Goal: Transaction & Acquisition: Purchase product/service

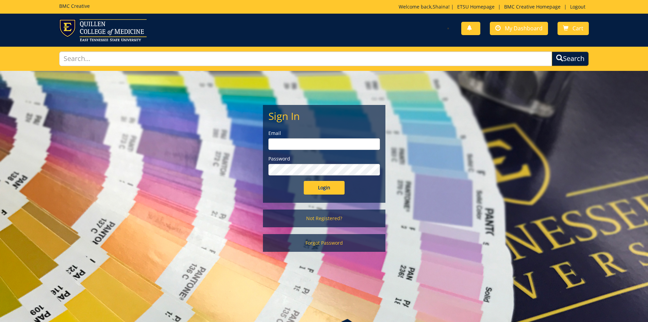
type input "reinss@etsu.edu"
click at [318, 189] on input "Login" at bounding box center [324, 188] width 41 height 14
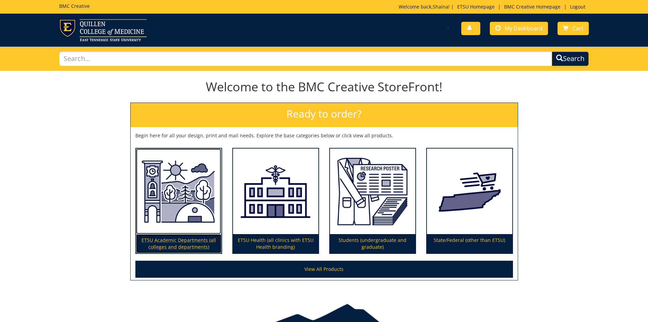
click at [183, 240] on p "ETSU Academic Departments (all colleges and departments)" at bounding box center [178, 243] width 85 height 19
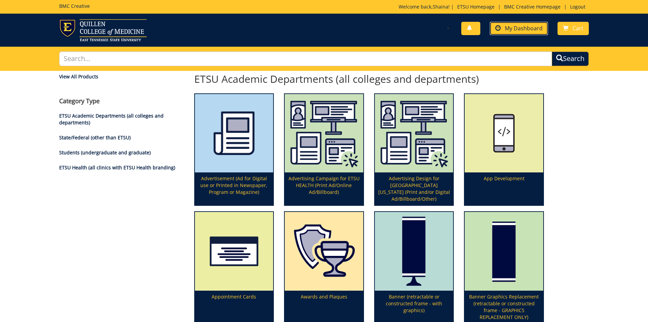
click at [523, 32] on link "My Dashboard" at bounding box center [519, 28] width 58 height 13
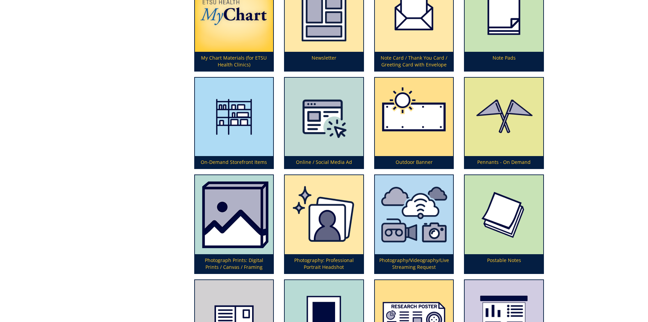
scroll to position [1565, 0]
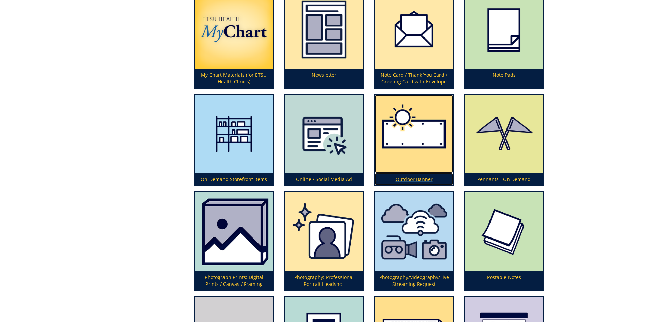
click at [398, 159] on img at bounding box center [414, 134] width 79 height 79
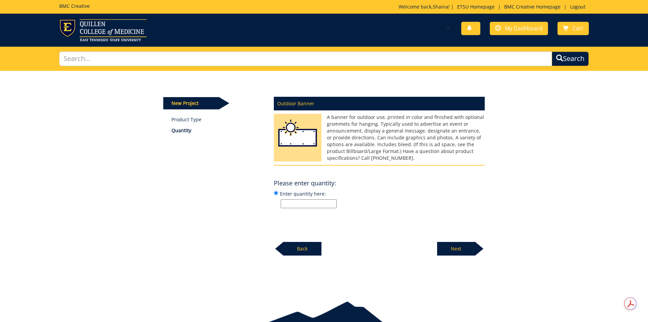
click at [307, 211] on div "Outdoor Banner A banner for outdoor use, printed in color and finished with opt…" at bounding box center [379, 174] width 221 height 163
click at [312, 206] on input "Enter quantity here:" at bounding box center [309, 203] width 56 height 9
type input "1"
click at [374, 211] on div "Outdoor Banner A banner for outdoor use, printed in color and finished with opt…" at bounding box center [379, 174] width 221 height 163
click at [450, 245] on p "Next" at bounding box center [456, 249] width 38 height 14
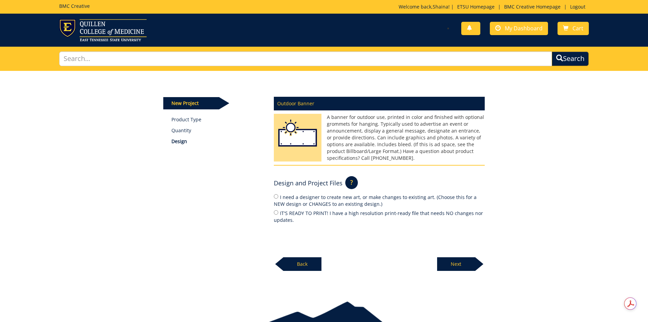
click at [308, 198] on label "I need a designer to create new art, or make changes to existing art. (Choose t…" at bounding box center [379, 200] width 211 height 14
click at [278, 198] on input "I need a designer to create new art, or make changes to existing art. (Choose t…" at bounding box center [276, 196] width 4 height 4
radio input "true"
click at [301, 213] on label "IT'S READY TO PRINT! I have a high resolution print-ready file that needs NO ch…" at bounding box center [379, 216] width 211 height 14
click at [278, 213] on input "IT'S READY TO PRINT! I have a high resolution print-ready file that needs NO ch…" at bounding box center [276, 212] width 4 height 4
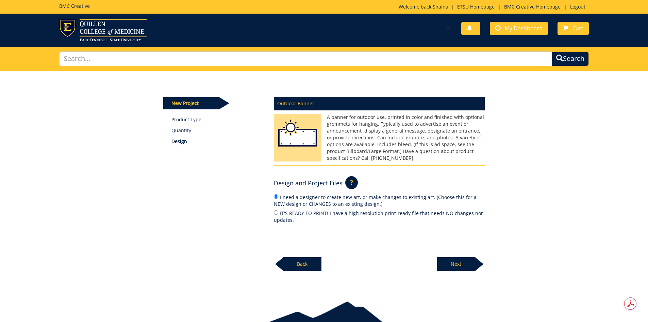
radio input "true"
click at [443, 256] on div "Next" at bounding box center [461, 261] width 48 height 19
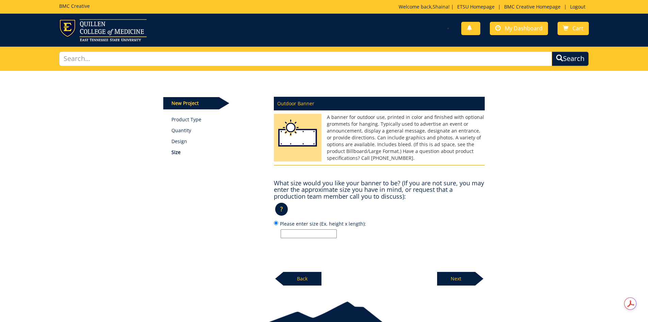
click at [306, 234] on input "Please enter size (Ex. height x length):" at bounding box center [309, 233] width 56 height 9
click at [302, 235] on input "Please enter size (Ex. height x length):" at bounding box center [309, 233] width 56 height 9
type input "72in x 36in"
click at [403, 232] on p "72in x 36in" at bounding box center [383, 233] width 204 height 9
click at [278, 225] on input "Please enter size (Ex. height x length): 72in x 36in" at bounding box center [276, 222] width 4 height 4
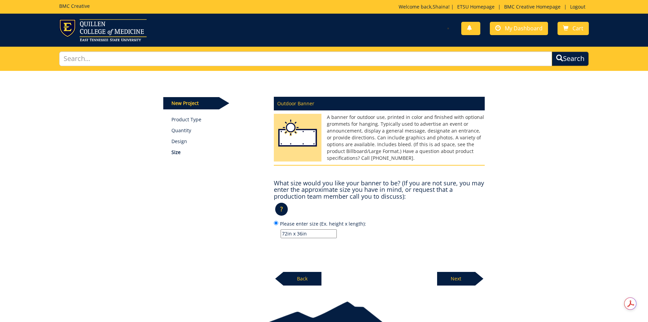
click at [549, 207] on div "New Project Product Type Quantity Design Size Outdoor Banner ? ×" at bounding box center [324, 180] width 648 height 219
click at [469, 279] on p "Next" at bounding box center [456, 279] width 38 height 14
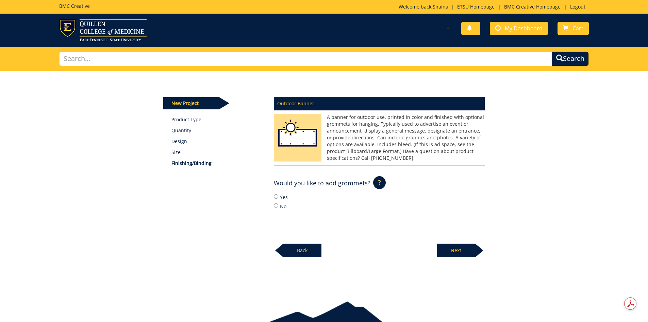
click at [276, 209] on label "No" at bounding box center [379, 205] width 211 height 7
click at [276, 208] on input "No" at bounding box center [276, 205] width 4 height 4
radio input "true"
click at [467, 253] on p "Next" at bounding box center [456, 250] width 38 height 14
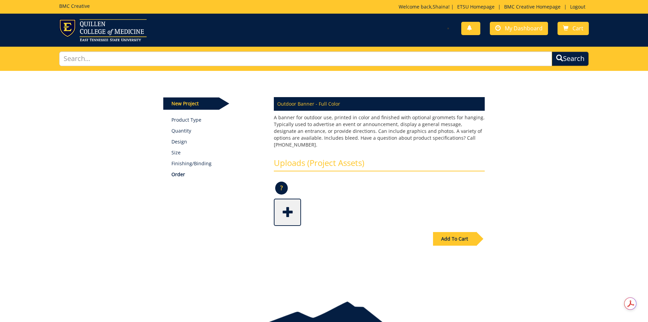
click at [283, 199] on span at bounding box center [288, 211] width 27 height 24
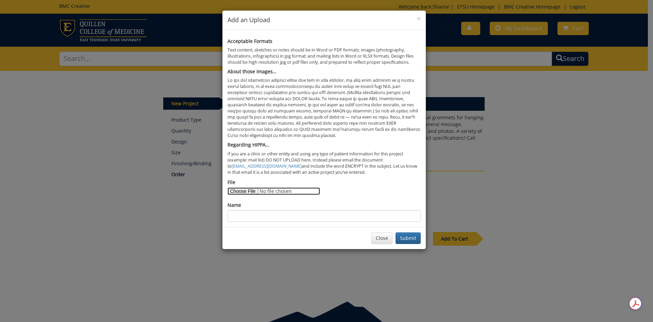
click at [246, 192] on input "File" at bounding box center [274, 190] width 93 height 7
click at [254, 187] on input "File" at bounding box center [274, 190] width 93 height 7
type input "C:\fakepath\Unconfirmed 153424.crdownload"
click at [388, 234] on button "Close" at bounding box center [382, 238] width 21 height 12
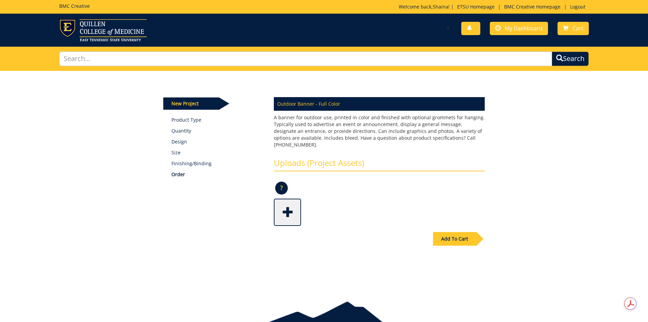
click at [607, 237] on div "Some kind of message here. New Project Product Type Quantity Design Size Finish…" at bounding box center [324, 180] width 648 height 219
click at [290, 210] on span at bounding box center [288, 211] width 27 height 24
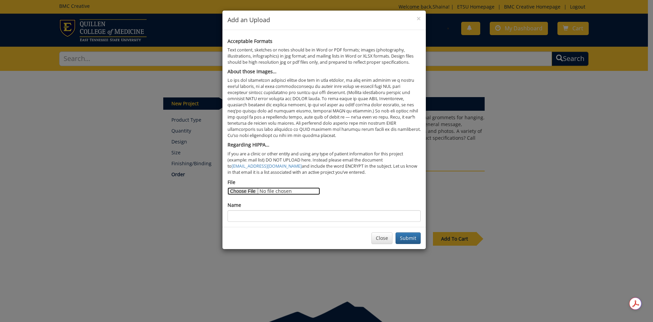
click at [254, 194] on input "File" at bounding box center [274, 190] width 93 height 7
click at [381, 236] on button "Close" at bounding box center [382, 238] width 21 height 12
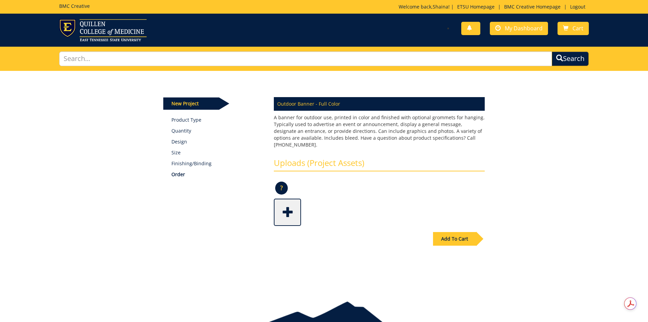
click at [296, 199] on span at bounding box center [288, 211] width 27 height 24
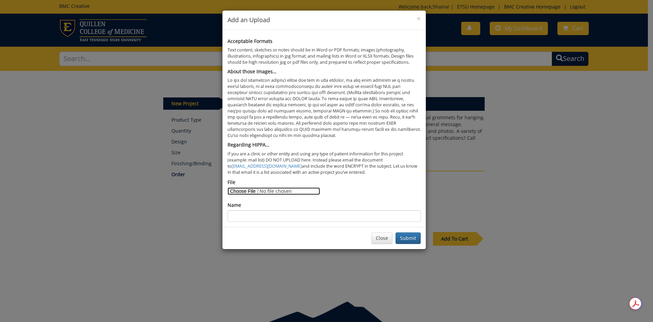
click at [243, 192] on input "File" at bounding box center [274, 190] width 93 height 7
type input "C:\fakepath\IMChampUpdate.pdf"
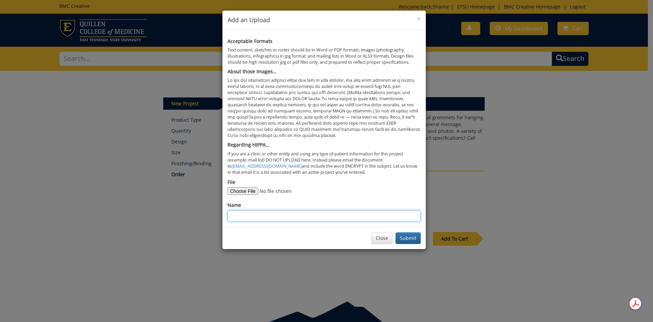
click at [277, 221] on input "Name" at bounding box center [324, 216] width 193 height 12
type input "IM Champ Banner"
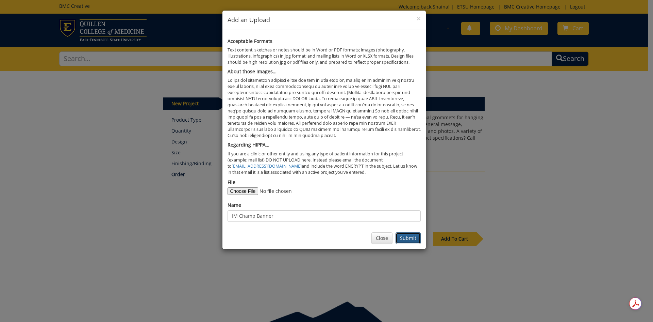
click at [408, 235] on button "Submit" at bounding box center [408, 238] width 25 height 12
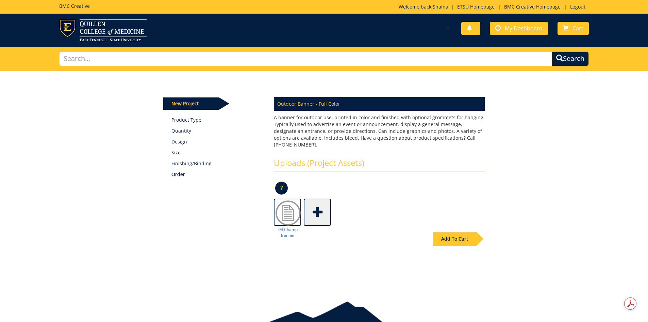
click at [458, 232] on div "Add To Cart" at bounding box center [454, 239] width 43 height 14
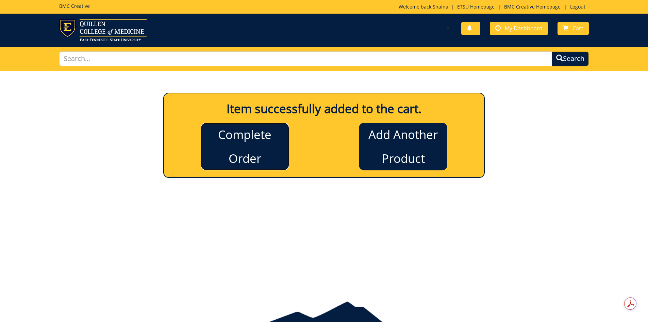
click at [271, 146] on link "Complete Order" at bounding box center [245, 146] width 88 height 48
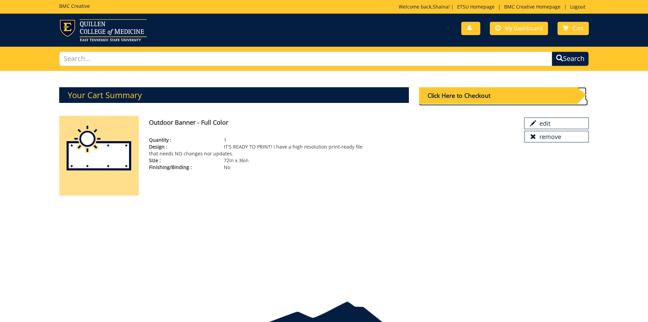
click at [493, 97] on div "Click Here to Checkout" at bounding box center [498, 95] width 158 height 17
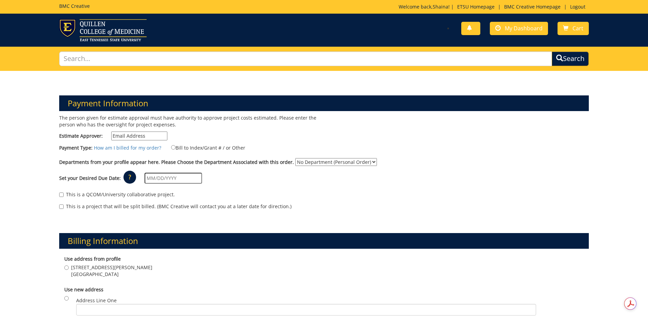
click at [157, 136] on input "Estimate Approver:" at bounding box center [139, 135] width 56 height 9
type input "reinss@etsu.edu"
click at [185, 148] on label "Bill to Index/Grant # / or Other" at bounding box center [204, 147] width 83 height 7
click at [176, 148] on input "Bill to Index/Grant # / or Other" at bounding box center [173, 147] width 4 height 4
radio input "true"
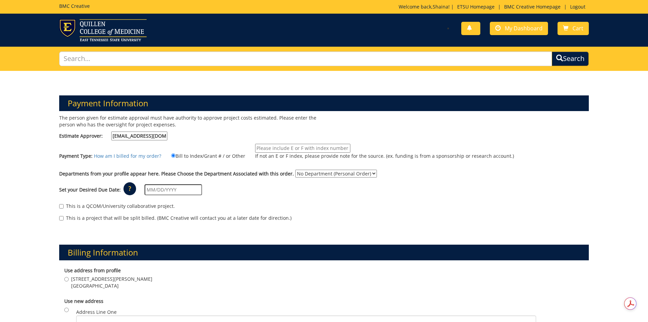
click at [286, 155] on p "If not an E or F index, please provide note for the source. (ex. funding is fro…" at bounding box center [384, 155] width 259 height 7
click at [286, 152] on input "If not an E or F index, please provide note for the source. (ex. funding is fro…" at bounding box center [302, 148] width 95 height 9
click at [286, 151] on input "If not an E or F index, please provide note for the source. (ex. funding is fro…" at bounding box center [302, 148] width 95 height 9
type input "E50723"
click at [298, 170] on select "No Department (Personal Order) Campus Recreation" at bounding box center [336, 173] width 82 height 8
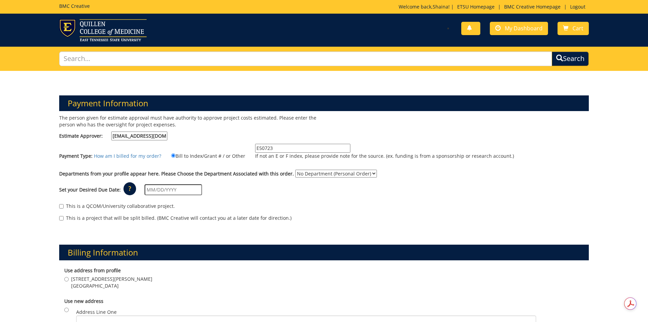
select select "35"
click at [295, 169] on select "No Department (Personal Order) Campus Recreation" at bounding box center [336, 173] width 82 height 8
click at [184, 190] on input "text" at bounding box center [174, 189] width 58 height 11
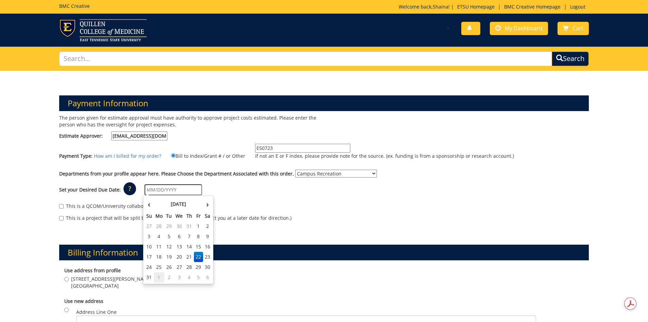
click at [158, 274] on td "1" at bounding box center [159, 277] width 11 height 10
click at [195, 193] on input "09/01/2025" at bounding box center [174, 189] width 58 height 11
click at [198, 256] on td "26" at bounding box center [198, 256] width 9 height 10
click at [278, 199] on div "This is a QCOM/University collaborative project. This is a project that will be…" at bounding box center [324, 213] width 540 height 29
click at [197, 187] on input "09/26/2025" at bounding box center [174, 189] width 58 height 11
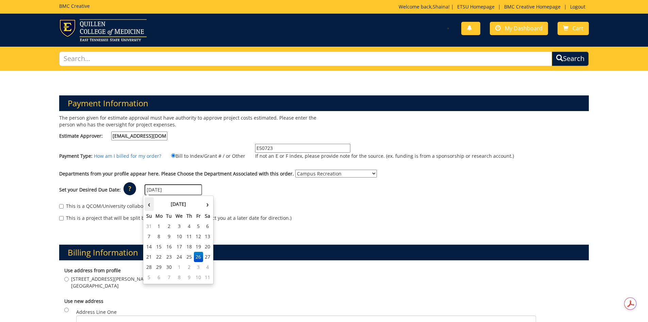
click at [151, 201] on th "‹" at bounding box center [149, 204] width 9 height 14
click at [167, 275] on td "2" at bounding box center [169, 277] width 10 height 10
type input "[DATE]"
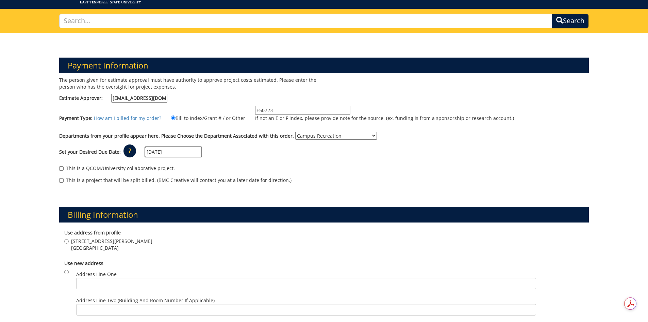
scroll to position [102, 0]
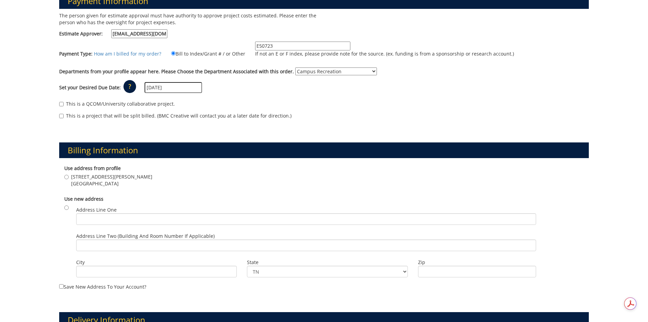
click at [101, 170] on b "Use address from profile" at bounding box center [92, 168] width 56 height 6
click at [99, 179] on span "[STREET_ADDRESS][PERSON_NAME]" at bounding box center [111, 176] width 81 height 7
click at [69, 179] on input "1244 Jack Vest Dr. Johnson City , TN 37604" at bounding box center [66, 177] width 4 height 4
radio input "true"
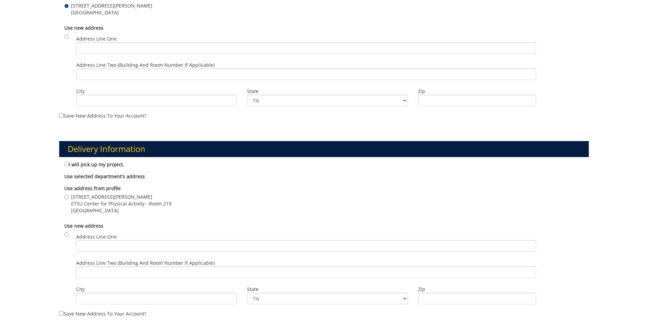
scroll to position [306, 0]
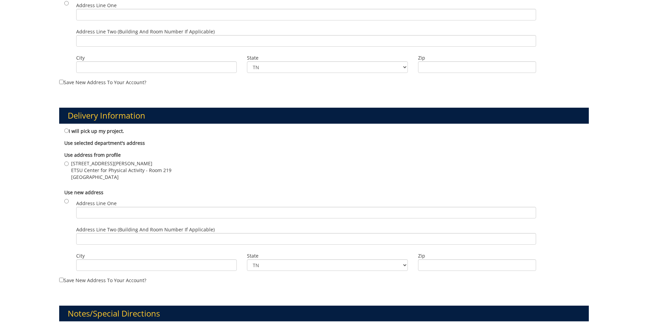
click at [103, 151] on b "Use address from profile" at bounding box center [92, 154] width 56 height 6
click at [95, 166] on span "[STREET_ADDRESS][PERSON_NAME]" at bounding box center [121, 163] width 100 height 7
click at [69, 166] on input "1244 Jack Vest Dr. ETSU Center for Physical Activity - Room 219 Johnson City , …" at bounding box center [66, 163] width 4 height 4
radio input "true"
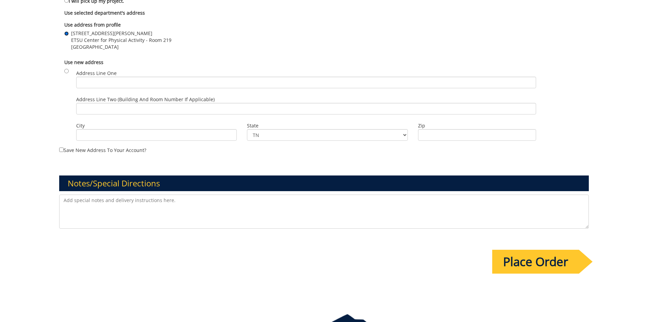
scroll to position [442, 0]
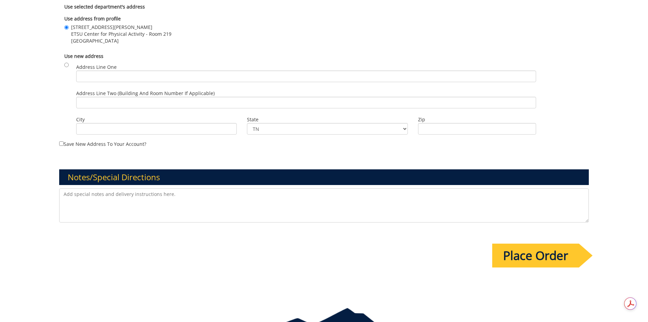
click at [554, 257] on input "Place Order" at bounding box center [535, 255] width 87 height 24
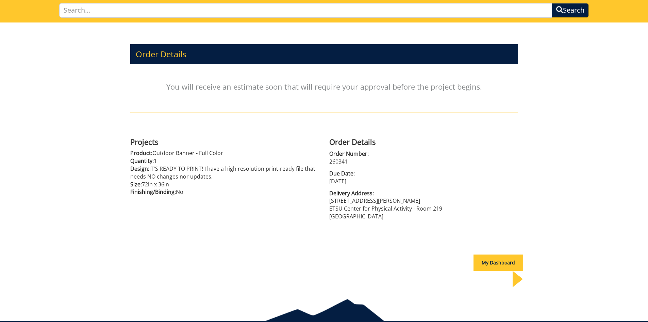
scroll to position [29, 0]
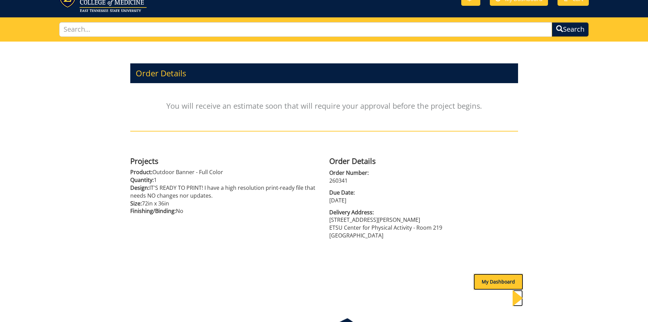
click at [495, 273] on div "My Dashboard" at bounding box center [499, 281] width 50 height 16
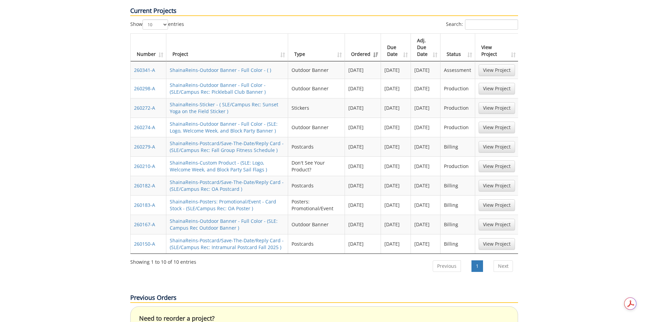
scroll to position [306, 0]
